Goal: Task Accomplishment & Management: Use online tool/utility

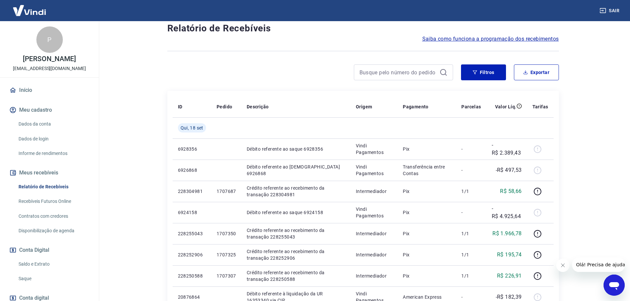
scroll to position [66, 0]
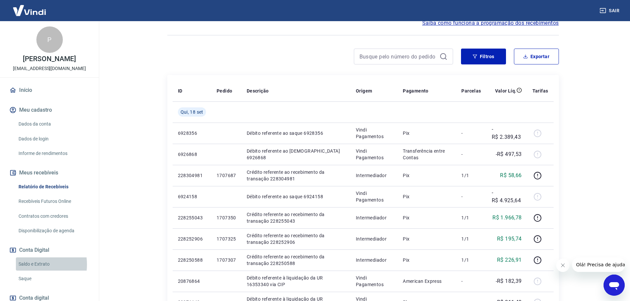
click at [28, 271] on link "Saldo e Extrato" at bounding box center [53, 264] width 75 height 14
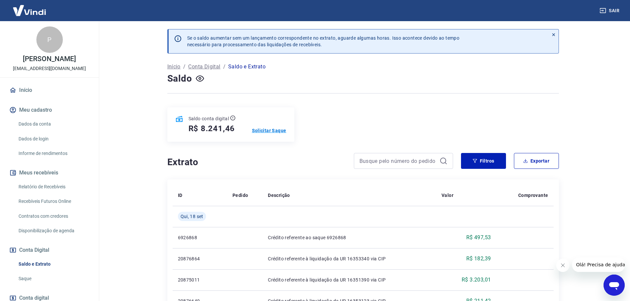
click at [268, 132] on p "Solicitar Saque" at bounding box center [269, 130] width 34 height 7
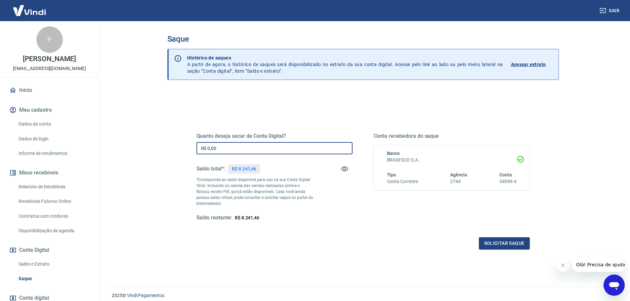
drag, startPoint x: 216, startPoint y: 148, endPoint x: 195, endPoint y: 148, distance: 21.5
click at [196, 148] on input "R$ 0,00" at bounding box center [274, 148] width 156 height 12
type input "R$ 8.241,46"
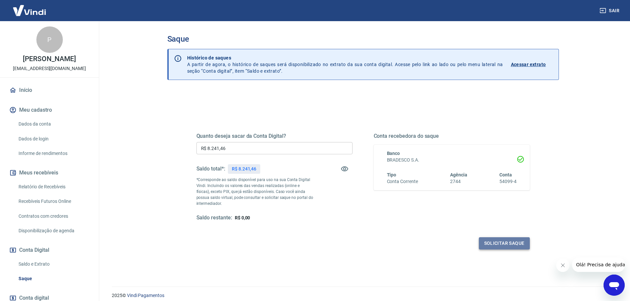
click at [492, 244] on button "Solicitar saque" at bounding box center [504, 243] width 51 height 12
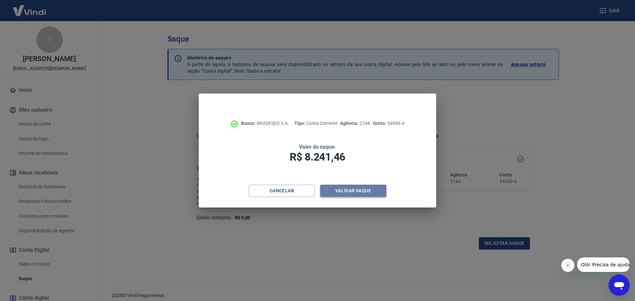
click at [351, 186] on button "Validar saque" at bounding box center [353, 191] width 66 height 12
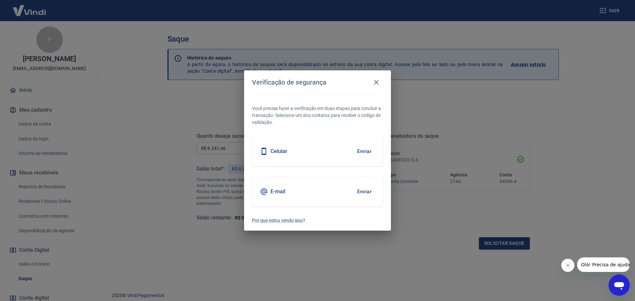
click at [360, 191] on button "Enviar" at bounding box center [363, 192] width 21 height 14
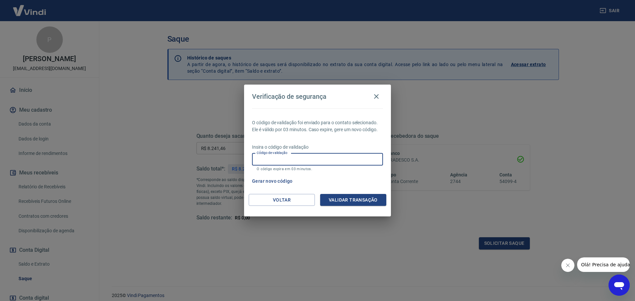
click at [275, 163] on input "Código de validação" at bounding box center [317, 159] width 131 height 12
type input "498391"
drag, startPoint x: 353, startPoint y: 194, endPoint x: 353, endPoint y: 199, distance: 4.6
click at [353, 197] on button "Validar transação" at bounding box center [353, 200] width 66 height 12
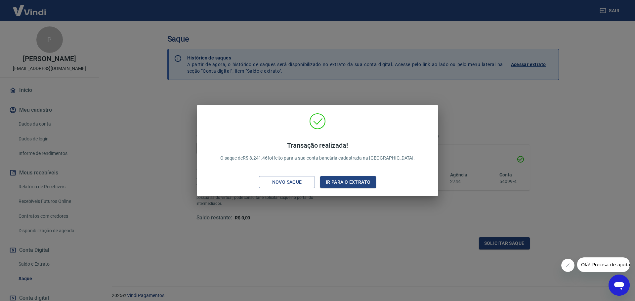
click at [454, 104] on div "Transação realizada! O saque de R$ 8.241,46 foi feito para a sua conta bancária…" at bounding box center [317, 150] width 635 height 301
